Goal: Task Accomplishment & Management: Manage account settings

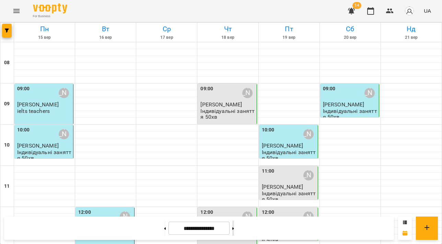
click at [234, 229] on button at bounding box center [233, 228] width 2 height 15
type input "**********"
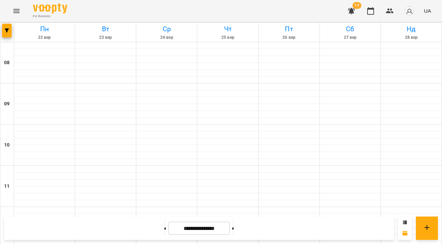
click at [412, 6] on button "button" at bounding box center [410, 11] width 18 height 18
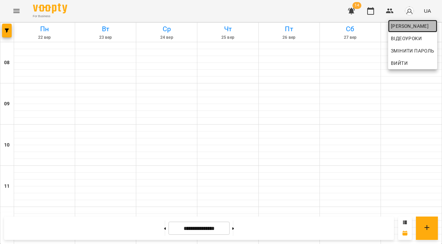
click at [397, 25] on span "[PERSON_NAME]" at bounding box center [413, 26] width 44 height 8
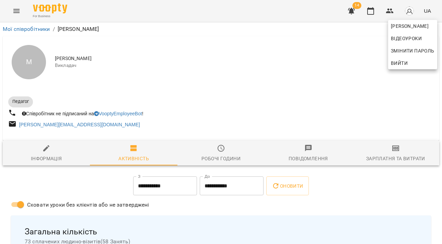
click at [393, 155] on div at bounding box center [221, 122] width 442 height 244
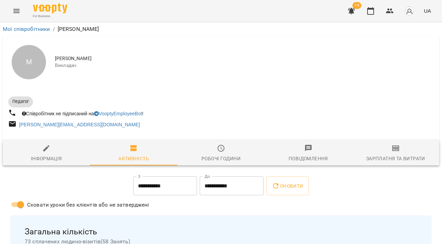
click at [390, 161] on div "Зарплатня та Витрати" at bounding box center [395, 158] width 59 height 8
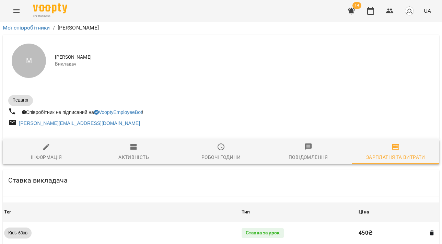
scroll to position [646, 0]
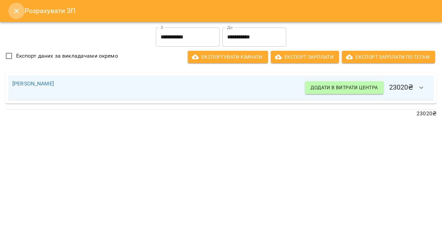
click at [14, 12] on icon "Close" at bounding box center [16, 11] width 8 height 8
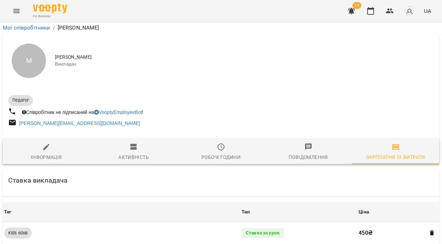
scroll to position [167, 0]
click at [375, 16] on button "button" at bounding box center [370, 11] width 16 height 16
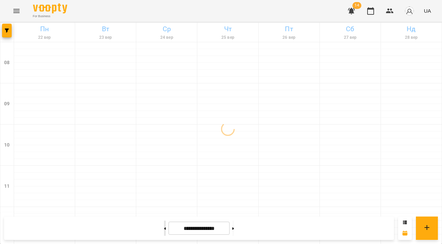
click at [164, 230] on button at bounding box center [165, 228] width 2 height 15
type input "**********"
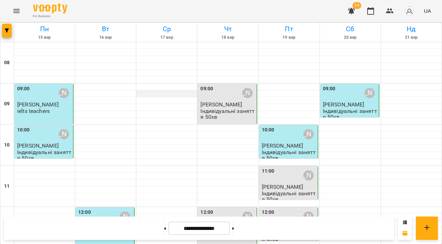
scroll to position [323, 0]
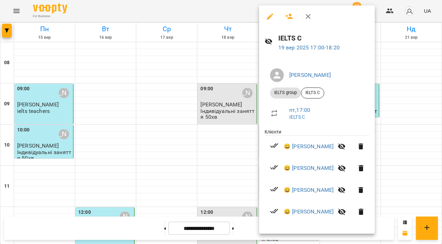
click at [225, 7] on div at bounding box center [221, 122] width 442 height 244
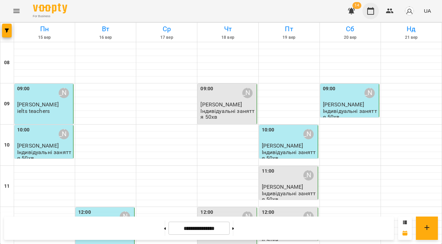
click at [374, 13] on icon "button" at bounding box center [370, 11] width 7 height 8
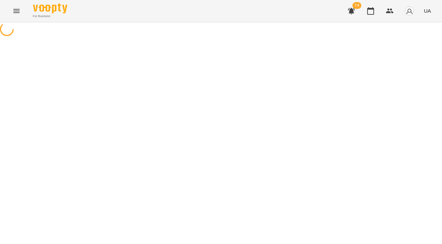
click at [407, 12] on img "button" at bounding box center [410, 11] width 10 height 10
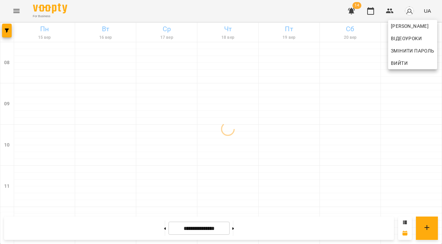
click at [282, 13] on div at bounding box center [221, 122] width 442 height 244
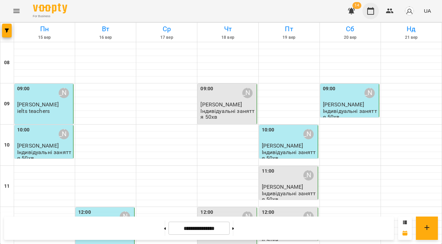
click at [373, 12] on icon "button" at bounding box center [371, 11] width 8 height 8
